Goal: Transaction & Acquisition: Purchase product/service

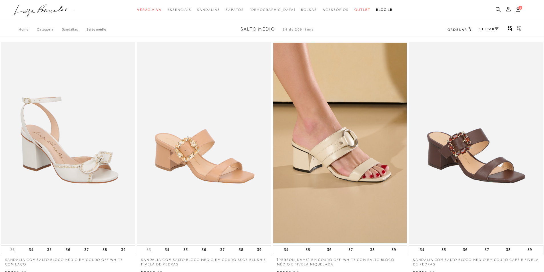
click at [499, 9] on icon at bounding box center [497, 9] width 5 height 5
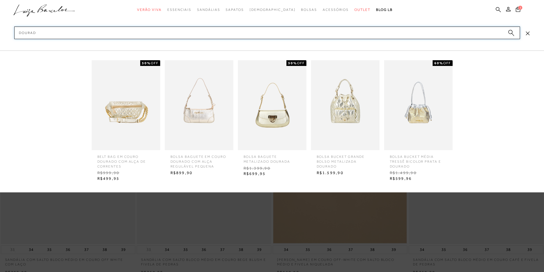
type input "dourada"
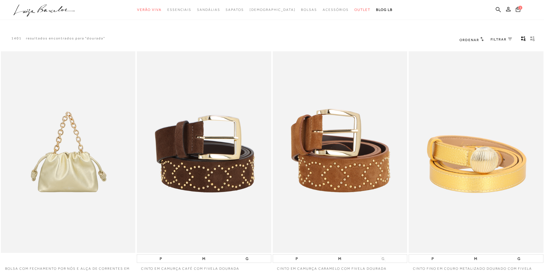
click at [497, 39] on span "FILTRAR" at bounding box center [498, 39] width 16 height 5
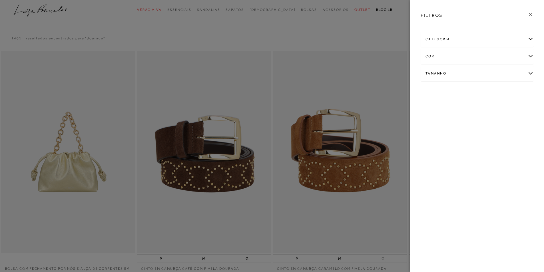
click at [456, 35] on div "categoria" at bounding box center [477, 39] width 112 height 15
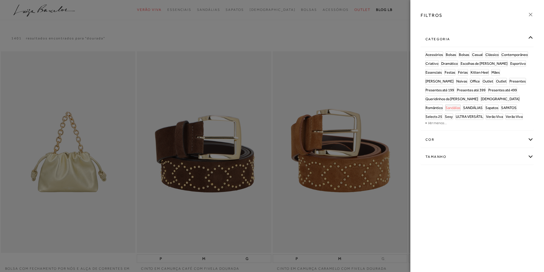
click at [445, 107] on span "Sandálias" at bounding box center [452, 108] width 15 height 4
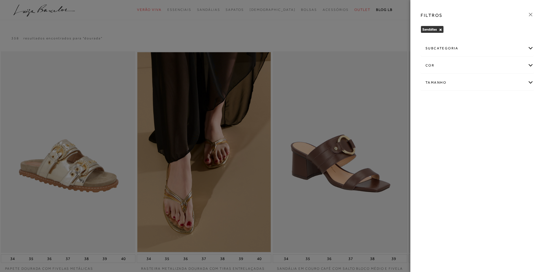
click at [386, 112] on div at bounding box center [272, 136] width 544 height 272
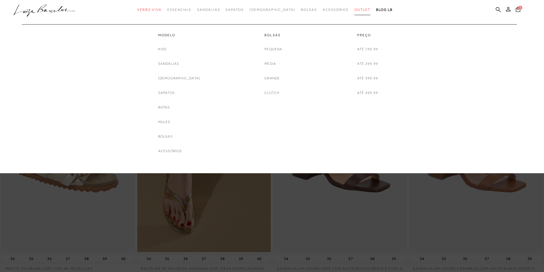
click at [354, 11] on span "Outlet" at bounding box center [362, 10] width 16 height 4
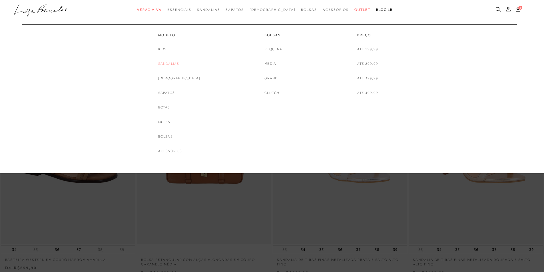
click at [179, 63] on link "Sandálias" at bounding box center [168, 64] width 21 height 6
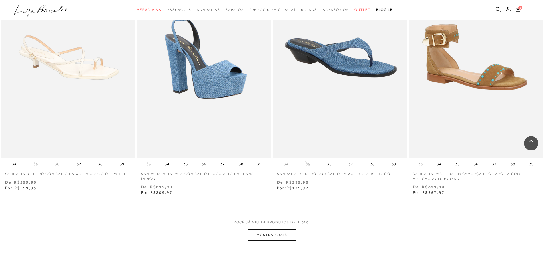
scroll to position [1324, 0]
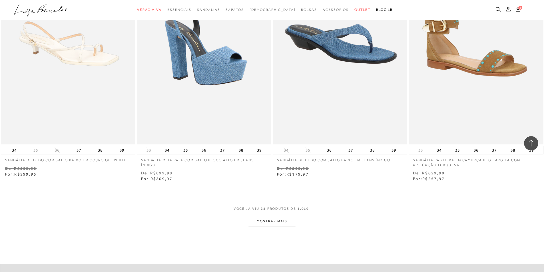
click at [269, 219] on button "MOSTRAR MAIS" at bounding box center [272, 221] width 48 height 11
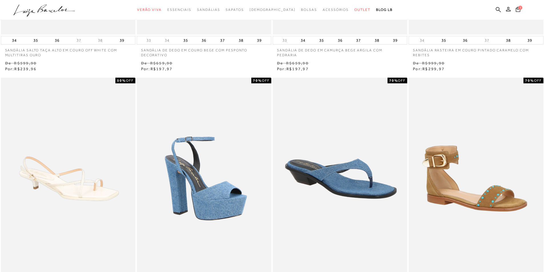
scroll to position [0, 0]
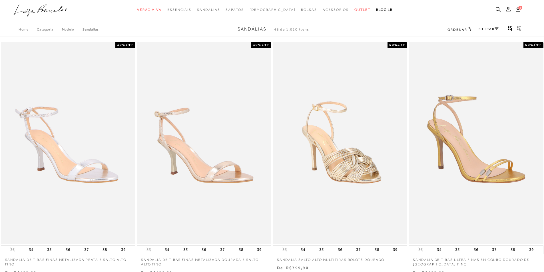
click at [485, 29] on link "FILTRAR" at bounding box center [488, 29] width 20 height 4
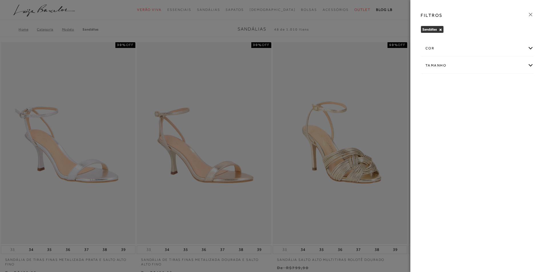
click at [433, 66] on div "Tamanho" at bounding box center [477, 65] width 112 height 15
click at [431, 129] on span "39" at bounding box center [430, 129] width 8 height 4
click at [430, 129] on input "39" at bounding box center [427, 130] width 6 height 6
checkbox input "true"
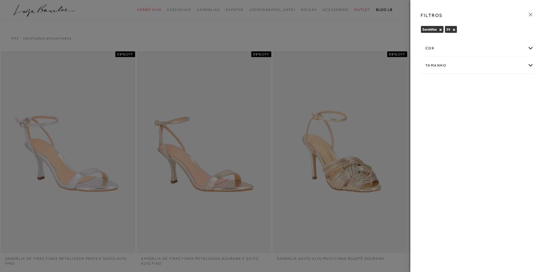
click at [445, 49] on div "cor" at bounding box center [477, 48] width 112 height 15
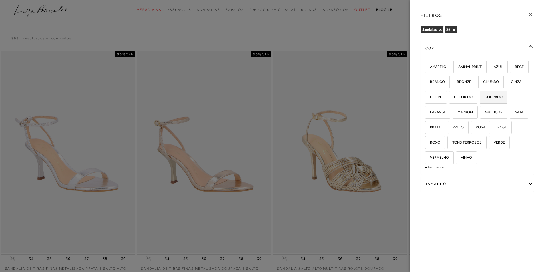
click at [480, 99] on span "DOURADO" at bounding box center [491, 97] width 22 height 4
click at [479, 101] on input "DOURADO" at bounding box center [482, 98] width 6 height 6
checkbox input "true"
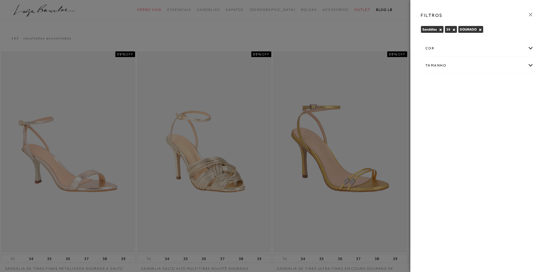
click at [361, 17] on div at bounding box center [272, 136] width 544 height 272
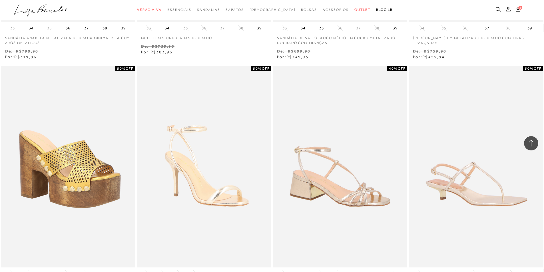
scroll to position [713, 0]
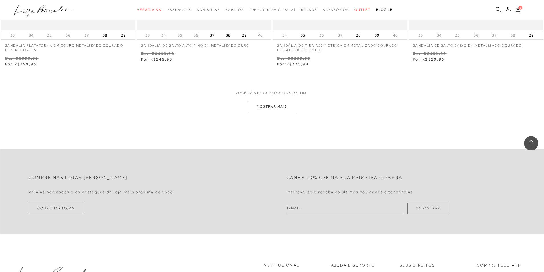
click at [265, 106] on button "MOSTRAR MAIS" at bounding box center [272, 106] width 48 height 11
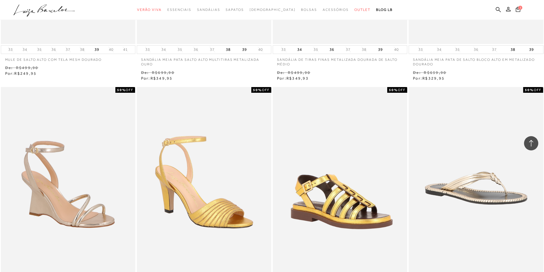
scroll to position [1426, 0]
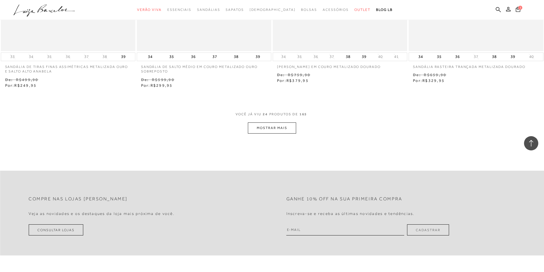
click at [267, 125] on button "MOSTRAR MAIS" at bounding box center [272, 127] width 48 height 11
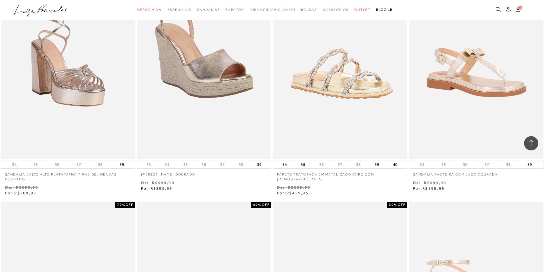
scroll to position [2046, 0]
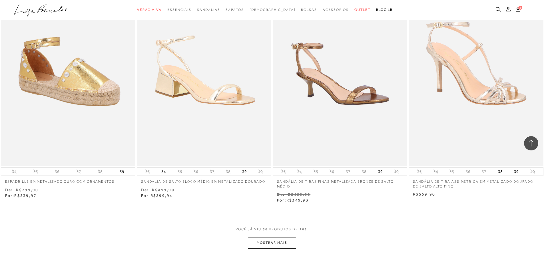
click at [269, 241] on button "MOSTRAR MAIS" at bounding box center [272, 242] width 48 height 11
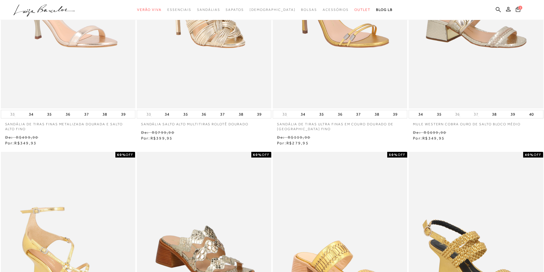
scroll to position [0, 0]
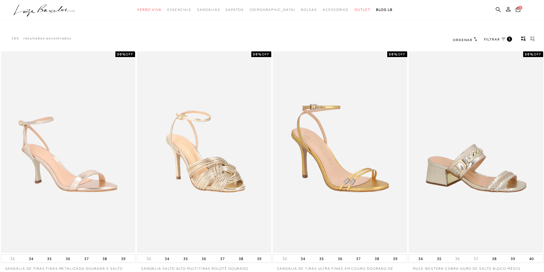
click at [492, 39] on span "FILTRAR" at bounding box center [492, 39] width 16 height 5
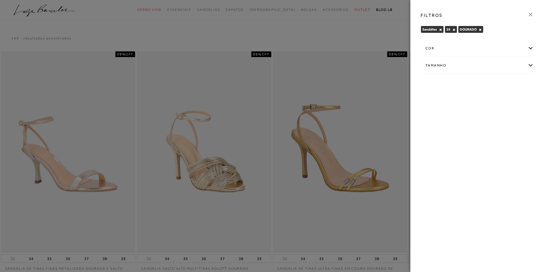
click at [435, 48] on div "cor" at bounding box center [477, 48] width 112 height 15
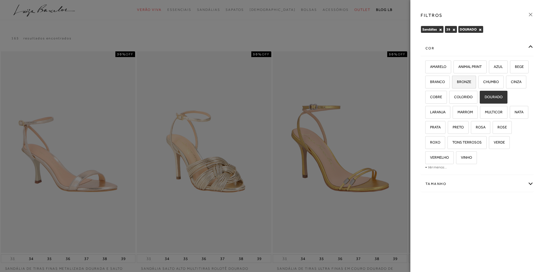
click at [471, 80] on span "BRONZE" at bounding box center [461, 82] width 19 height 4
click at [457, 80] on input "BRONZE" at bounding box center [454, 83] width 6 height 6
checkbox input "true"
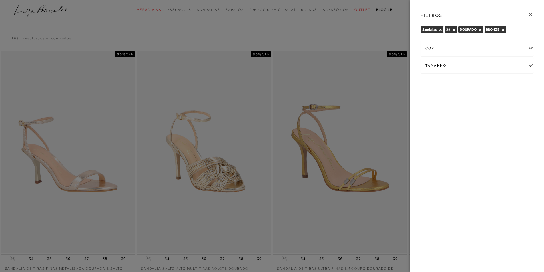
click at [485, 49] on div "cor" at bounding box center [477, 48] width 112 height 15
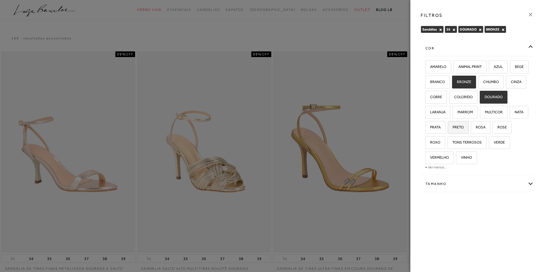
click at [463, 126] on span "PRETO" at bounding box center [455, 127] width 15 height 4
click at [452, 126] on input "PRETO" at bounding box center [450, 128] width 6 height 6
checkbox input "true"
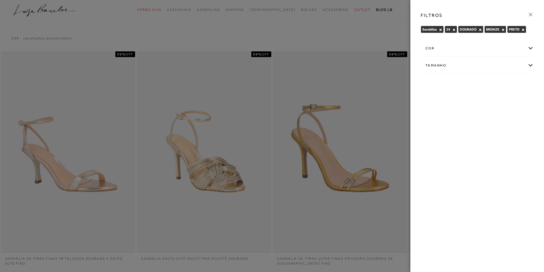
click at [390, 149] on div at bounding box center [272, 136] width 544 height 272
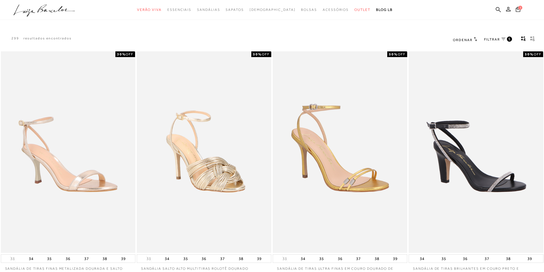
click at [470, 39] on span "Ordenar" at bounding box center [462, 40] width 19 height 4
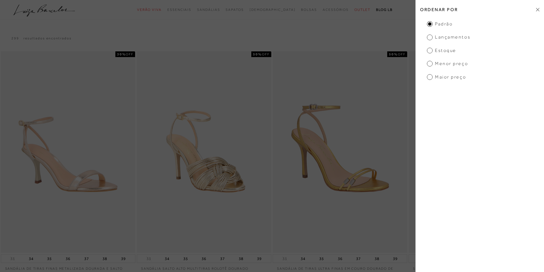
click at [429, 77] on span "Maior Preço" at bounding box center [446, 77] width 39 height 6
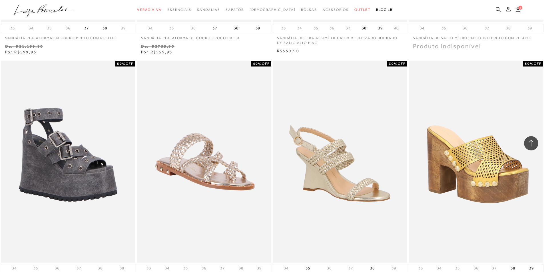
scroll to position [713, 0]
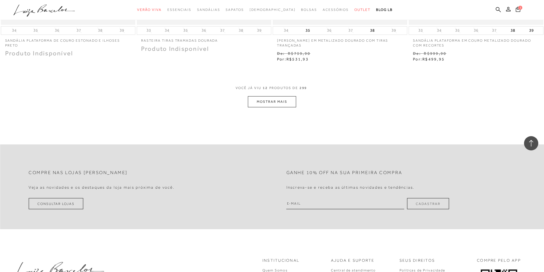
click at [283, 102] on button "MOSTRAR MAIS" at bounding box center [272, 101] width 48 height 11
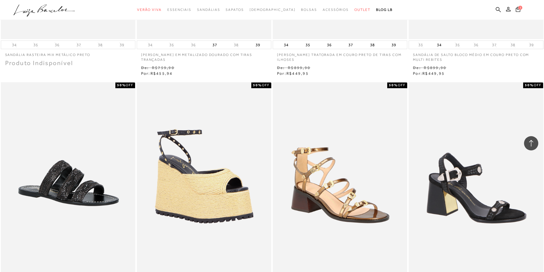
scroll to position [1426, 0]
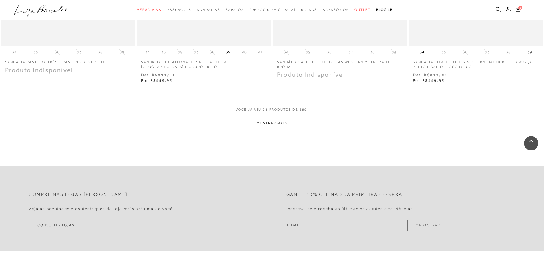
click at [272, 123] on button "MOSTRAR MAIS" at bounding box center [272, 123] width 48 height 11
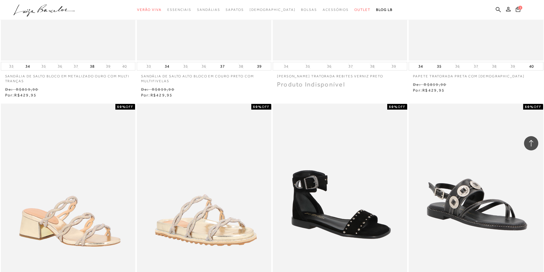
scroll to position [2140, 0]
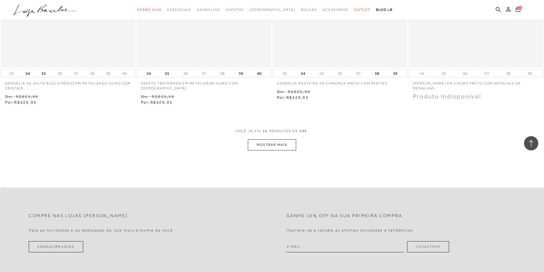
click at [275, 145] on button "MOSTRAR MAIS" at bounding box center [272, 144] width 48 height 11
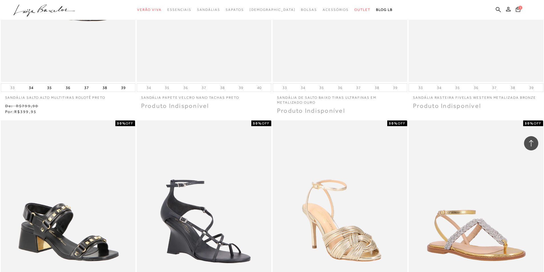
scroll to position [2853, 0]
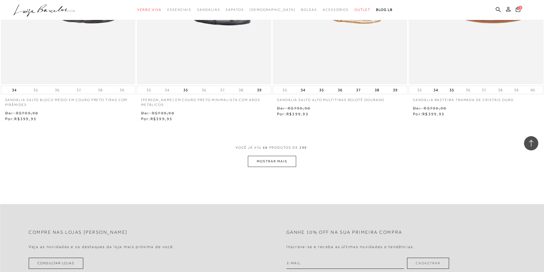
click at [277, 162] on button "MOSTRAR MAIS" at bounding box center [272, 161] width 48 height 11
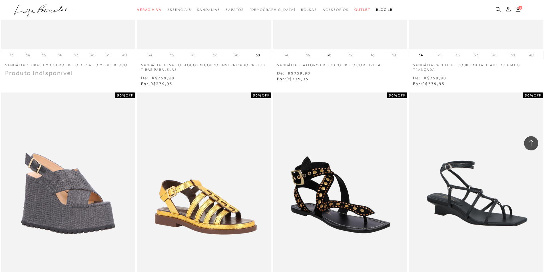
scroll to position [3616, 0]
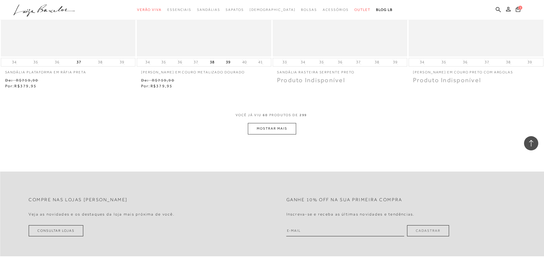
click at [266, 128] on button "MOSTRAR MAIS" at bounding box center [272, 128] width 48 height 11
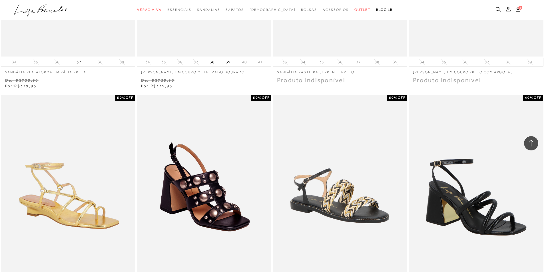
scroll to position [3853, 0]
